Goal: Information Seeking & Learning: Learn about a topic

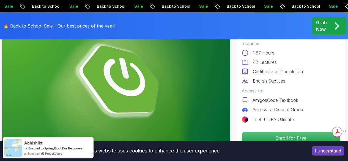
click at [296, 138] on div "Get summaries and key insights using AI Assistant powered by Adobe Acrobat" at bounding box center [305, 131] width 47 height 15
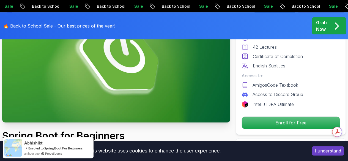
scroll to position [110, 0]
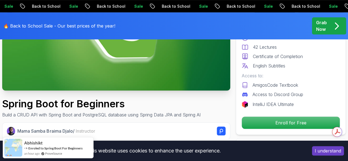
click at [325, 150] on button "I understand" at bounding box center [328, 150] width 32 height 9
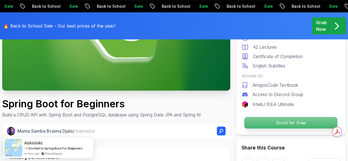
click at [292, 120] on p "Enroll for Free" at bounding box center [290, 123] width 93 height 12
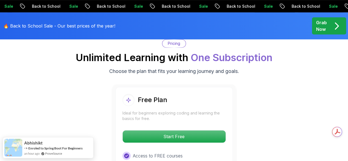
scroll to position [1143, 0]
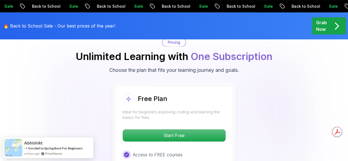
click at [168, 124] on div "Free Plan Ideal for beginners exploring coding and learning the basics for free…" at bounding box center [173, 157] width 117 height 143
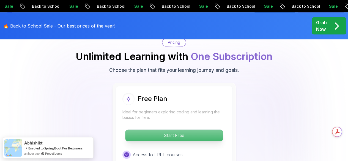
click at [177, 132] on p "Start Free" at bounding box center [174, 135] width 98 height 12
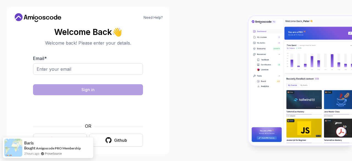
click at [73, 62] on div "Email *" at bounding box center [88, 68] width 110 height 26
click at [73, 65] on input "Email *" at bounding box center [88, 69] width 110 height 12
type input "jovana.miljkovic@dex.rs"
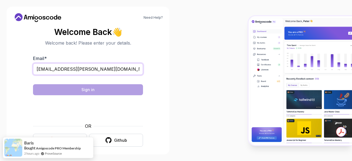
drag, startPoint x: 93, startPoint y: 69, endPoint x: 20, endPoint y: 68, distance: 73.6
click at [20, 68] on section "Welcome Back 👋 Welcome back! Please enter your details. Email * jovana.miljkovi…" at bounding box center [87, 87] width 149 height 130
drag, startPoint x: 164, startPoint y: 59, endPoint x: 161, endPoint y: 59, distance: 3.3
click at [165, 59] on div "Need Help? Welcome Back 👋 Welcome back! Please enter your details. Email * jova…" at bounding box center [88, 81] width 163 height 148
drag, startPoint x: 117, startPoint y: 72, endPoint x: 11, endPoint y: 74, distance: 106.6
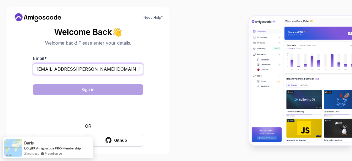
click at [11, 74] on div "Need Help? Welcome Back 👋 Welcome back! Please enter your details. Email * jova…" at bounding box center [88, 81] width 163 height 148
type input "jovanamiljkovic331@gmail.com"
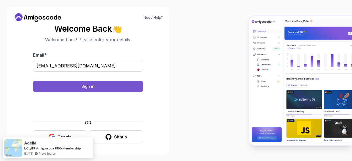
scroll to position [4, 0]
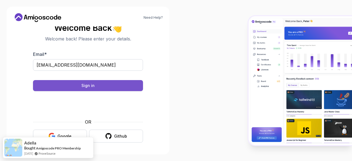
click at [101, 83] on button "Sign in" at bounding box center [88, 85] width 110 height 11
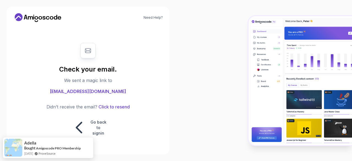
scroll to position [0, 0]
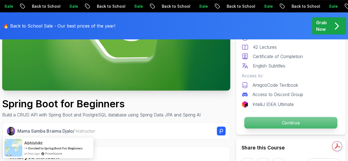
click at [298, 121] on p "Continue" at bounding box center [290, 123] width 93 height 12
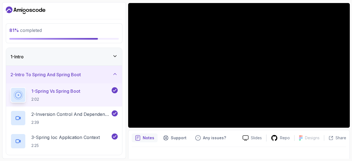
scroll to position [53, 0]
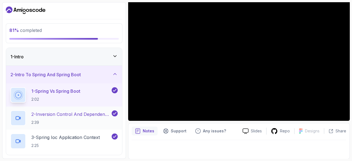
click at [75, 121] on p "2:39" at bounding box center [70, 122] width 79 height 5
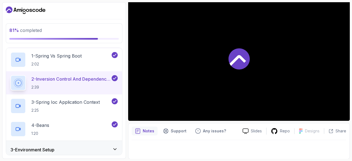
scroll to position [55, 0]
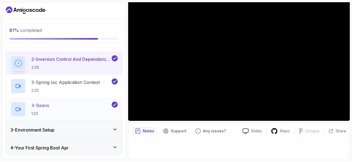
drag, startPoint x: 56, startPoint y: 111, endPoint x: 64, endPoint y: 113, distance: 8.6
click at [56, 111] on div "4 - Beans 1:20" at bounding box center [60, 108] width 100 height 15
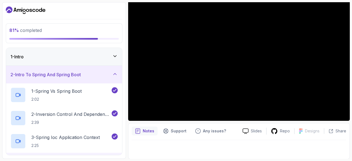
click at [117, 73] on icon at bounding box center [114, 73] width 5 height 5
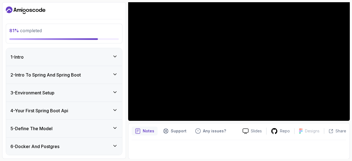
click at [118, 88] on div "3 - Environment Setup" at bounding box center [64, 93] width 116 height 18
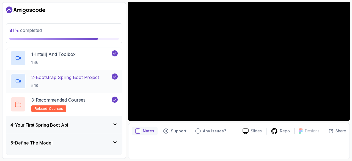
scroll to position [55, 0]
click at [76, 55] on p "1 - Intellij And Toolbox" at bounding box center [53, 54] width 44 height 7
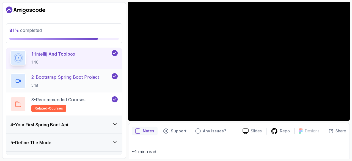
click at [63, 78] on p "2 - Bootstrap Spring Boot Project" at bounding box center [65, 77] width 68 height 7
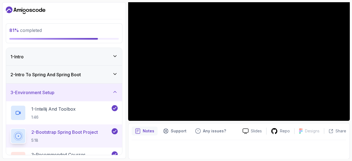
click at [115, 92] on icon at bounding box center [114, 91] width 5 height 5
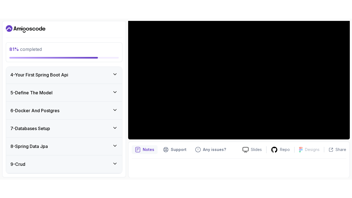
scroll to position [55, 0]
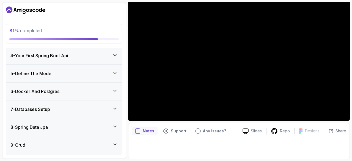
click at [116, 54] on icon at bounding box center [114, 54] width 3 height 1
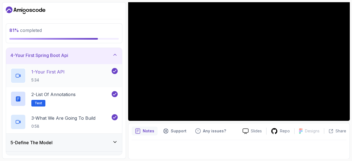
click at [64, 73] on p "1 - Your First API" at bounding box center [47, 71] width 33 height 7
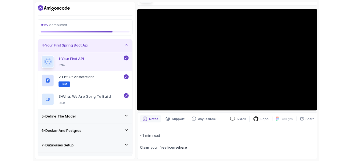
scroll to position [53, 0]
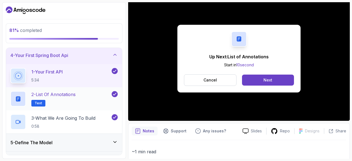
click at [70, 102] on h2 "2 - List of Annotations Text" at bounding box center [53, 98] width 44 height 15
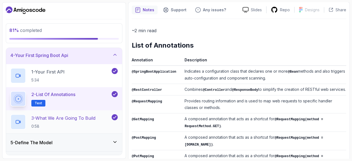
click at [70, 120] on p "3 - What We Are Going To Build" at bounding box center [63, 118] width 64 height 7
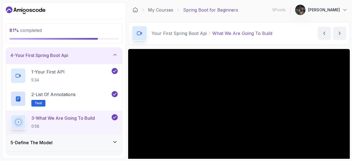
scroll to position [53, 0]
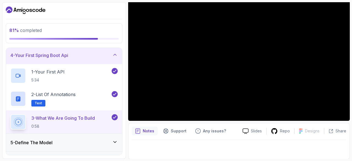
click at [117, 54] on icon at bounding box center [114, 54] width 5 height 5
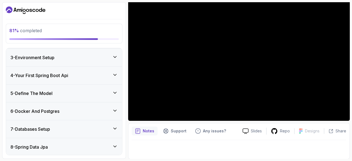
scroll to position [27, 0]
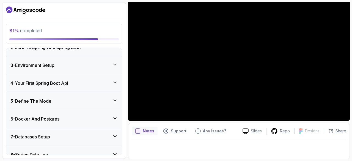
click at [69, 98] on div "5 - Define The Model" at bounding box center [63, 101] width 107 height 7
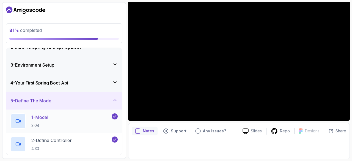
click at [73, 126] on div "1 - Model 3:04" at bounding box center [60, 120] width 100 height 15
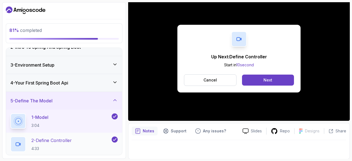
click at [50, 138] on p "2 - Define Controller" at bounding box center [51, 140] width 40 height 7
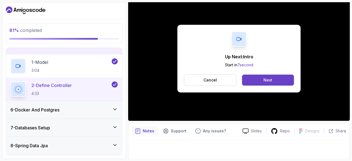
scroll to position [55, 0]
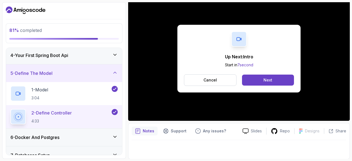
click at [116, 73] on icon at bounding box center [114, 72] width 5 height 5
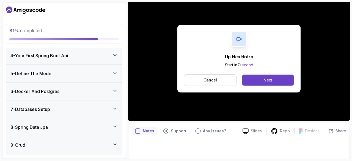
click at [109, 89] on div "6 - Docker And Postgres" at bounding box center [63, 91] width 107 height 7
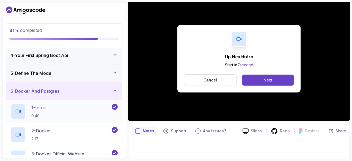
click at [71, 109] on div "1 - Intro 0:40" at bounding box center [60, 111] width 100 height 15
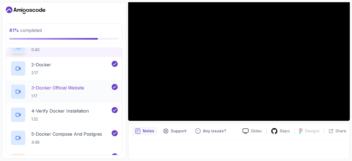
scroll to position [110, 0]
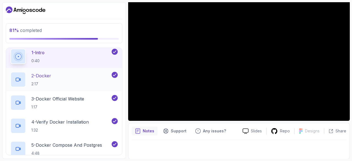
click at [65, 75] on div "2 - Docker 2:17" at bounding box center [60, 79] width 100 height 15
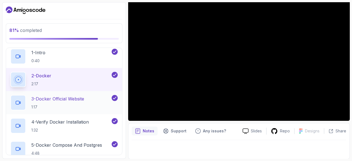
click at [29, 102] on div "3 - Docker Official Website 1:17" at bounding box center [60, 102] width 100 height 15
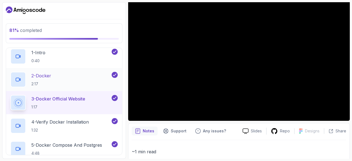
click at [71, 79] on div "2 - Docker 2:17" at bounding box center [60, 79] width 100 height 15
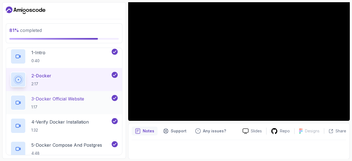
click at [73, 96] on p "3 - Docker Official Website" at bounding box center [57, 98] width 53 height 7
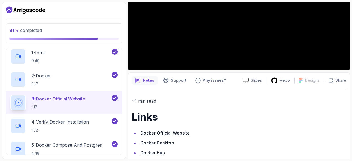
scroll to position [135, 0]
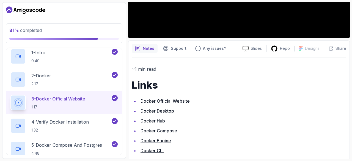
click at [178, 98] on link "Docker Official Website" at bounding box center [164, 100] width 49 height 5
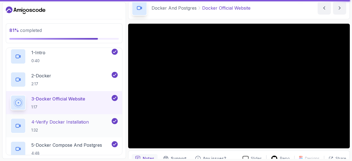
scroll to position [137, 0]
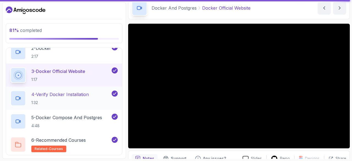
click at [66, 95] on p "4 - Verify Docker Installation" at bounding box center [59, 94] width 57 height 7
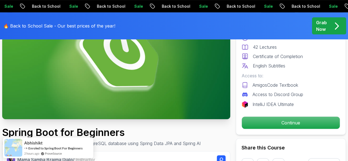
scroll to position [55, 0]
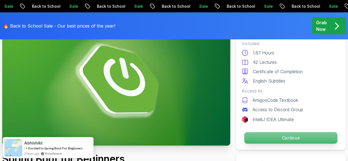
click at [301, 136] on p "Continue" at bounding box center [290, 138] width 93 height 12
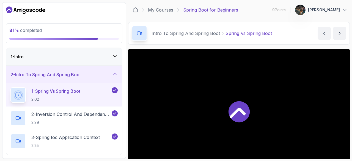
click at [111, 70] on div "2 - Intro To Spring And Spring Boot" at bounding box center [64, 75] width 116 height 18
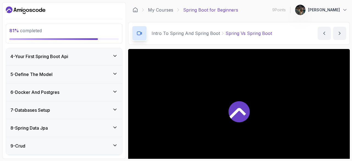
scroll to position [55, 0]
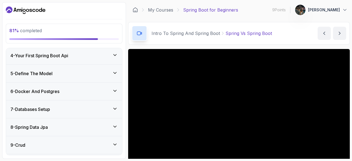
click at [79, 88] on div "6 - Docker And Postgres" at bounding box center [63, 91] width 107 height 7
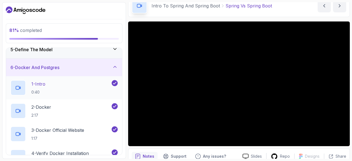
scroll to position [137, 0]
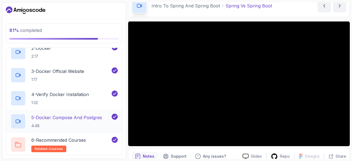
click at [69, 119] on p "5 - Docker Compose And Postgres" at bounding box center [66, 117] width 71 height 7
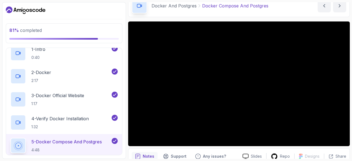
scroll to position [55, 0]
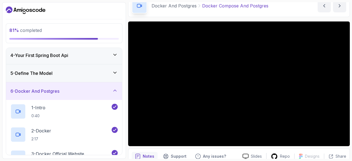
click at [121, 89] on div "6 - Docker And Postgres" at bounding box center [64, 91] width 116 height 18
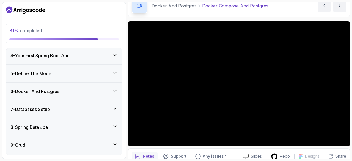
scroll to position [82, 0]
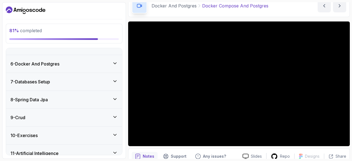
click at [75, 79] on div "7 - Databases Setup" at bounding box center [63, 81] width 107 height 7
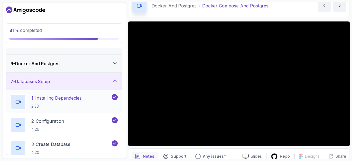
click at [74, 95] on p "1 - Installing Dependecies" at bounding box center [56, 98] width 50 height 7
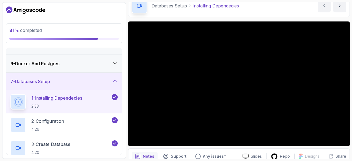
scroll to position [146, 0]
